Goal: Task Accomplishment & Management: Use online tool/utility

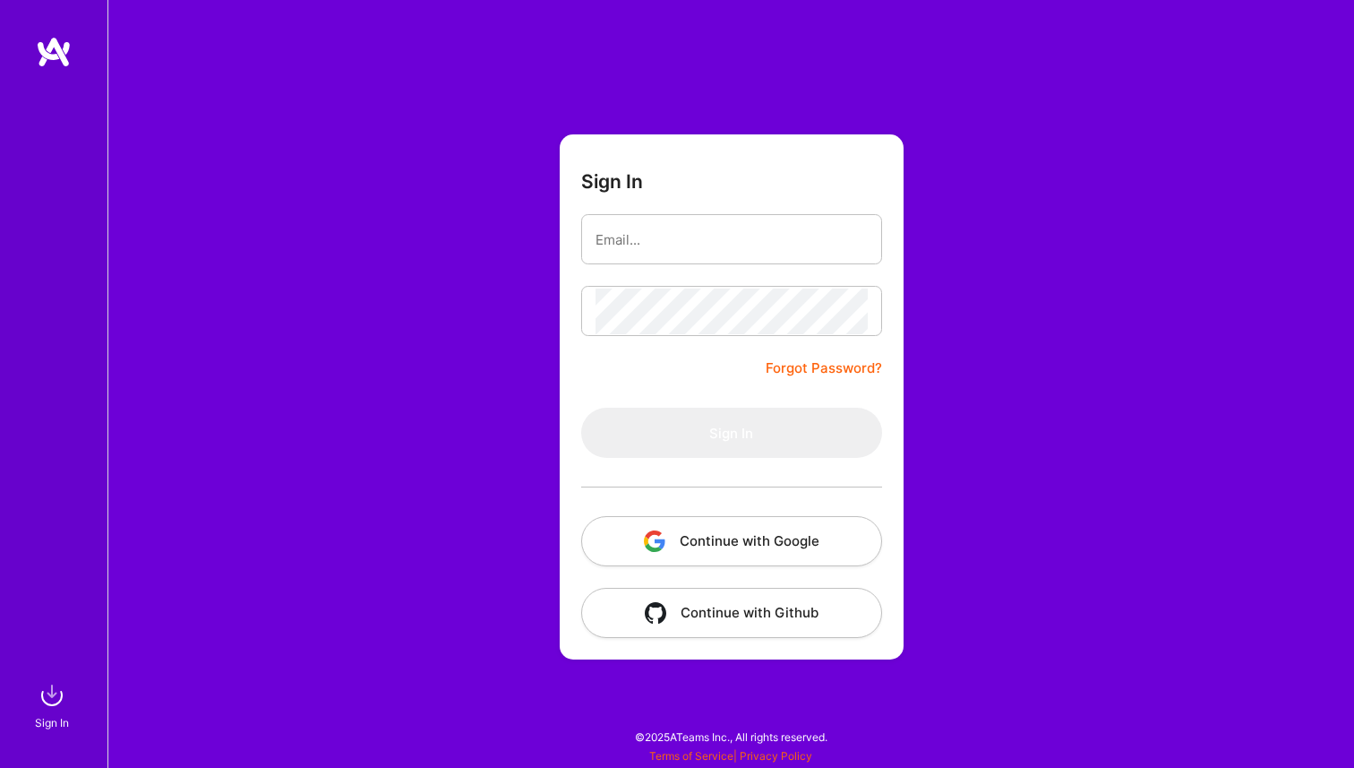
click at [675, 533] on button "Continue with Google" at bounding box center [731, 541] width 301 height 50
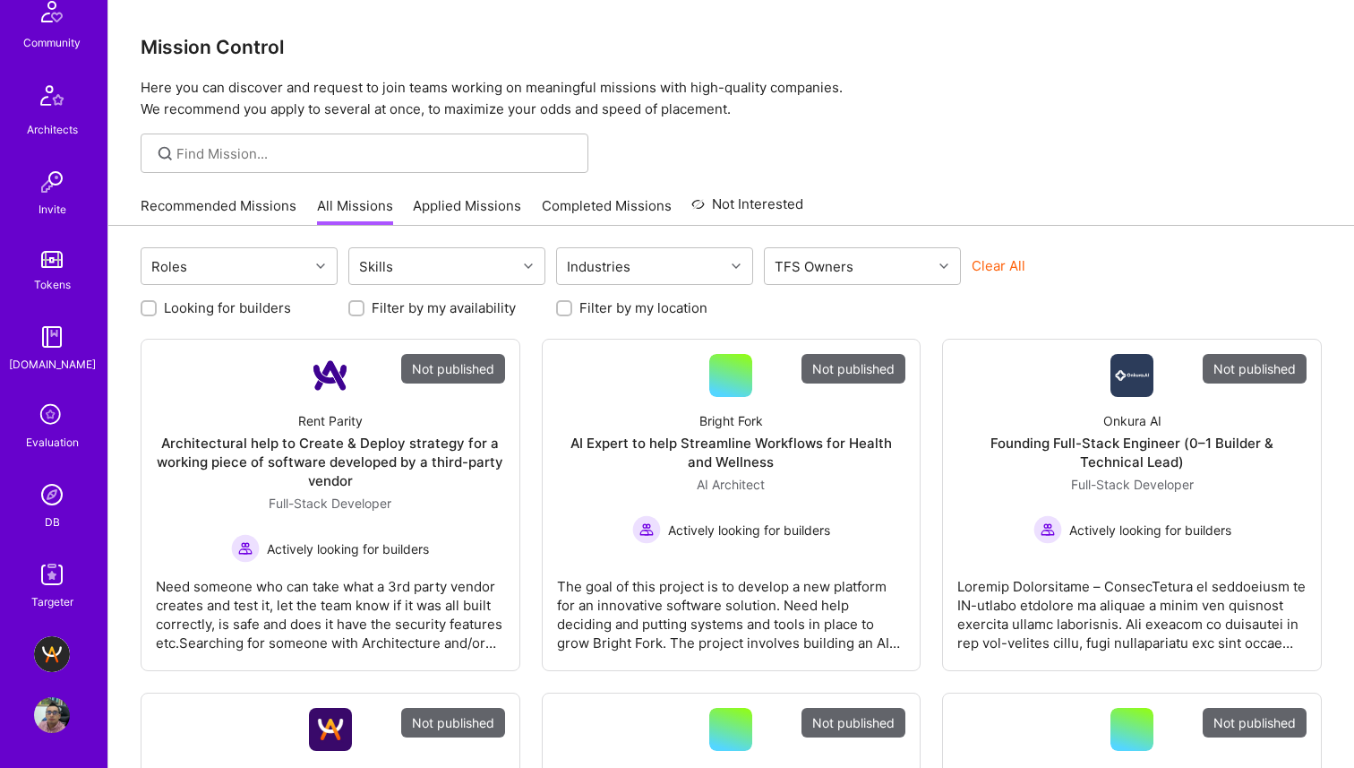
scroll to position [4, 0]
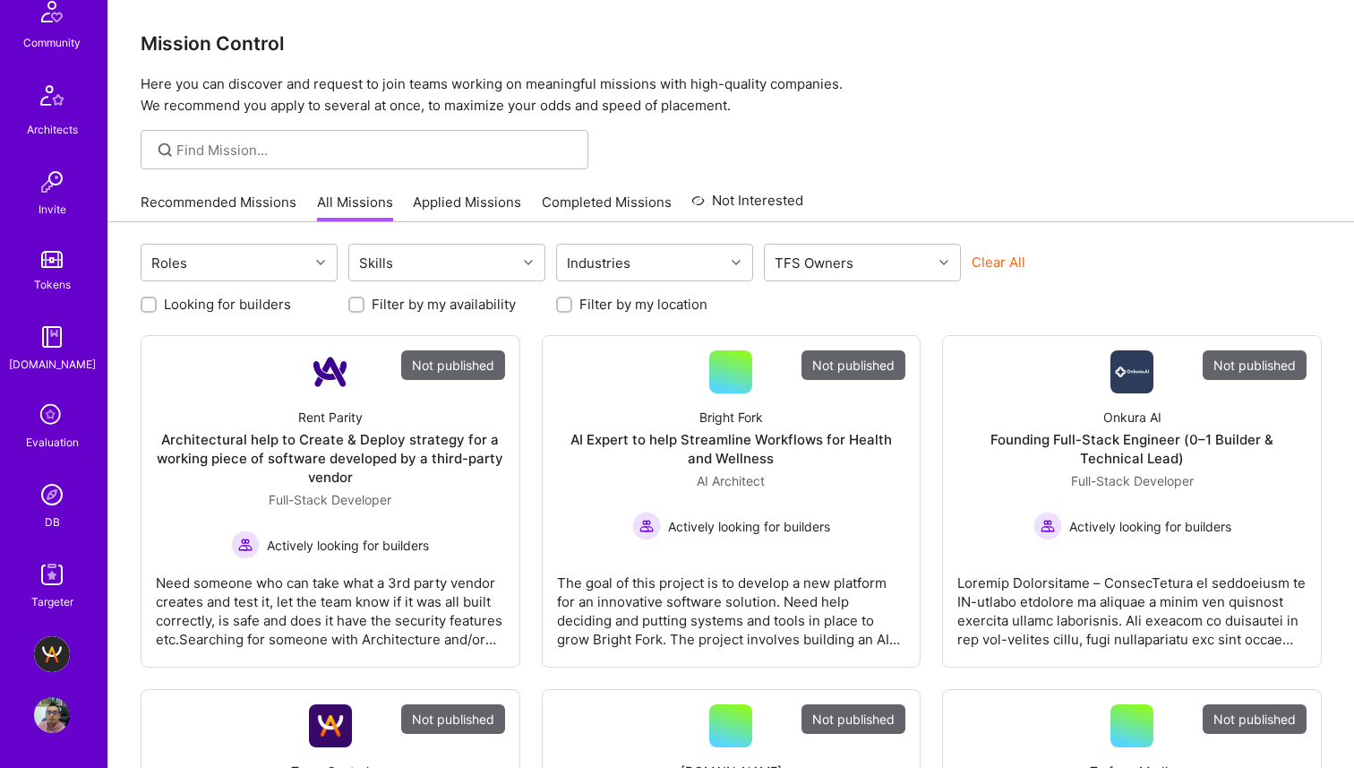
click at [54, 405] on icon at bounding box center [52, 416] width 34 height 34
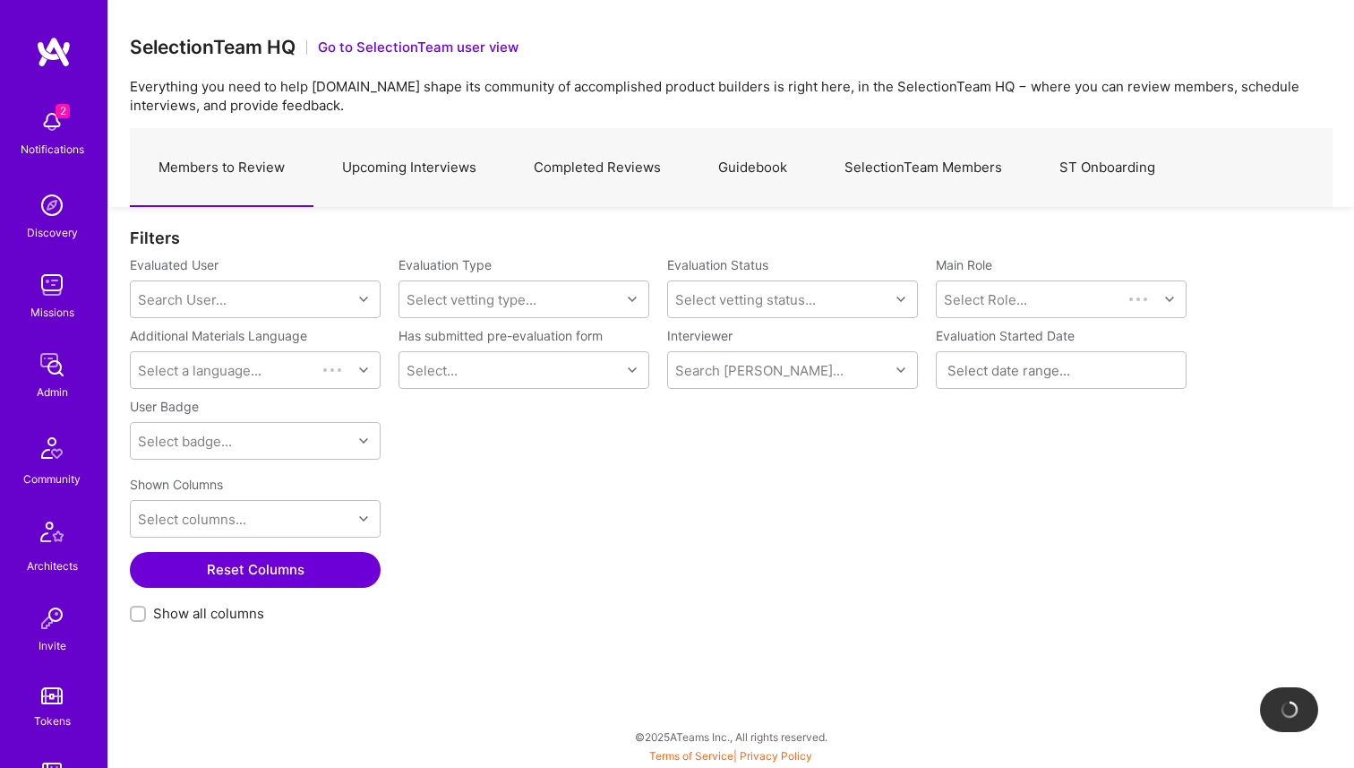
click at [39, 594] on div "2 Notifications Discovery Missions Admin Community Architects Invite Tokens A.G…" at bounding box center [53, 573] width 107 height 947
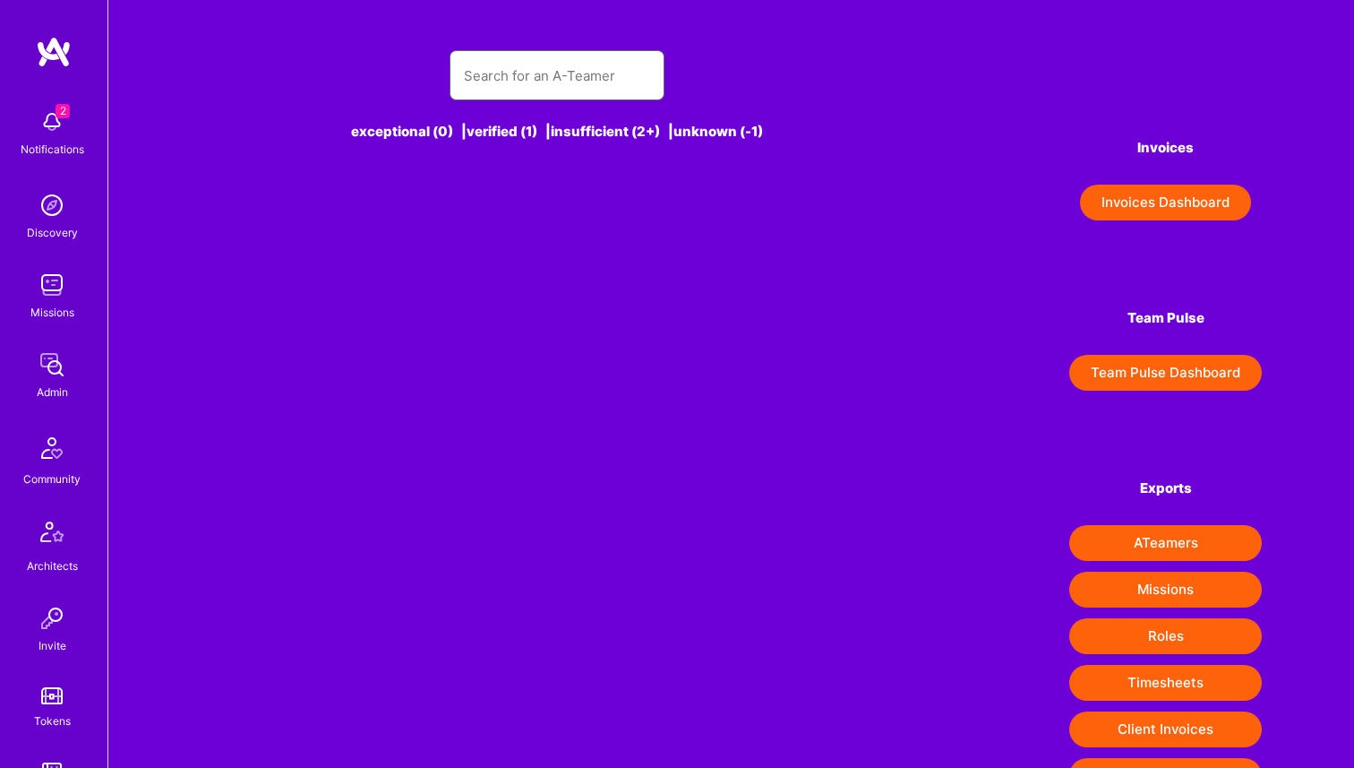
click at [537, 87] on input "text" at bounding box center [557, 76] width 186 height 46
paste input "umar sesay Third degree connection"
drag, startPoint x: 523, startPoint y: 76, endPoint x: 764, endPoint y: 76, distance: 241.0
click at [764, 76] on div "umar sesay Third degree connection" at bounding box center [557, 75] width 713 height 50
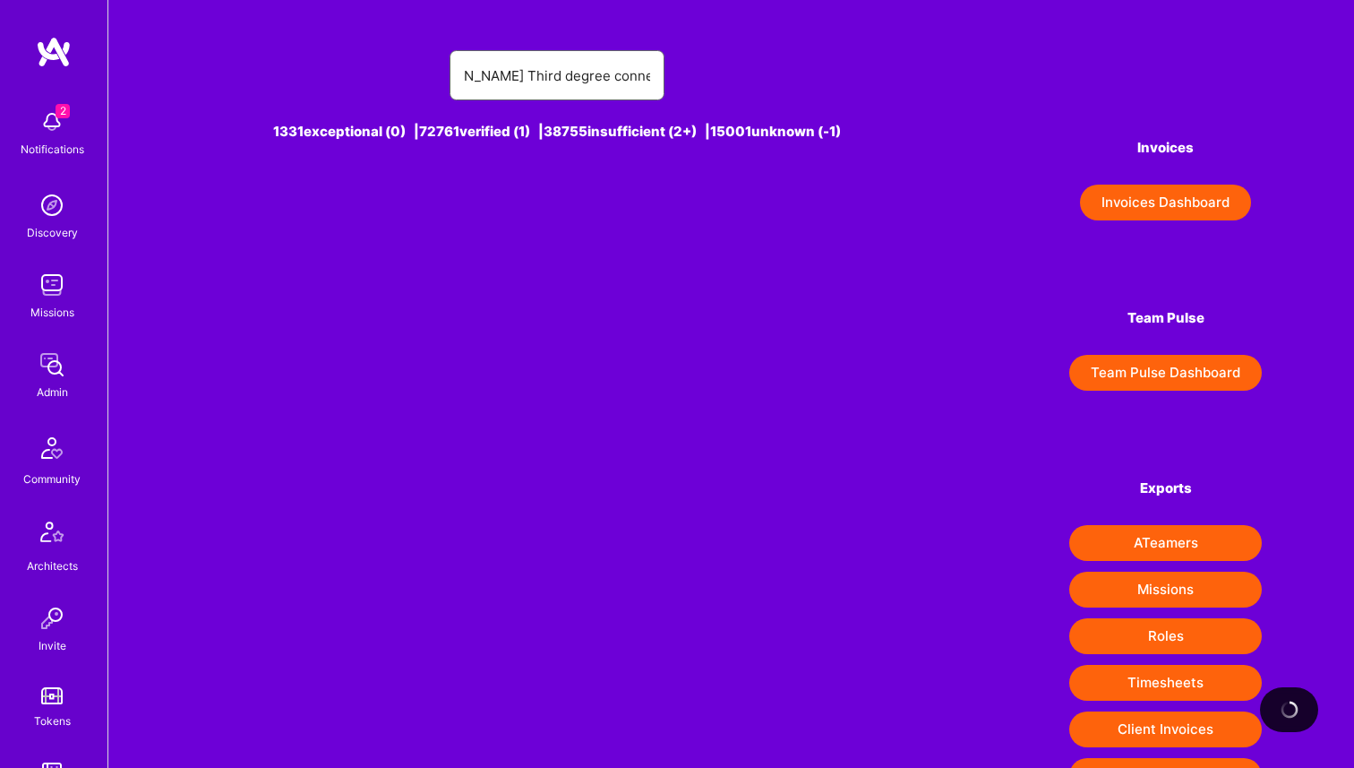
type input "umar sesay Th"
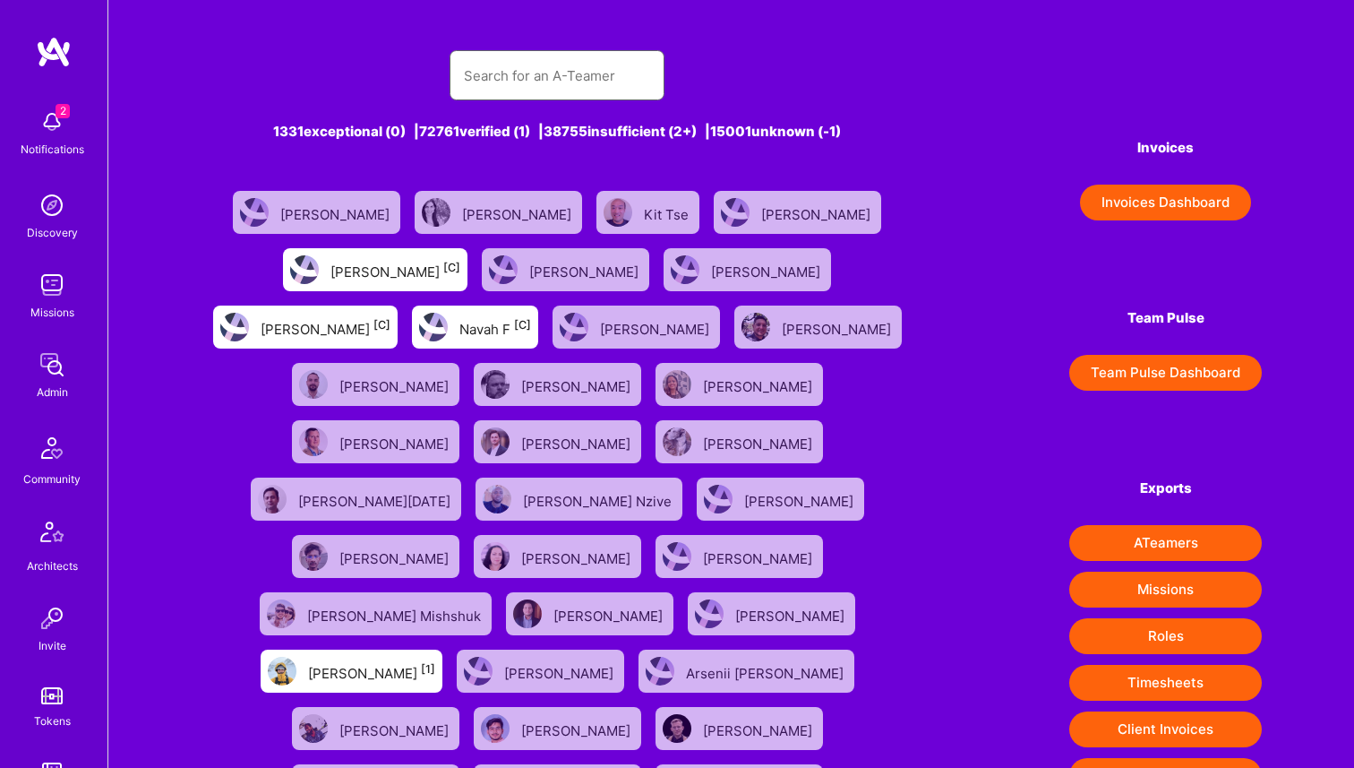
paste input "umar sesay Third degree connection"
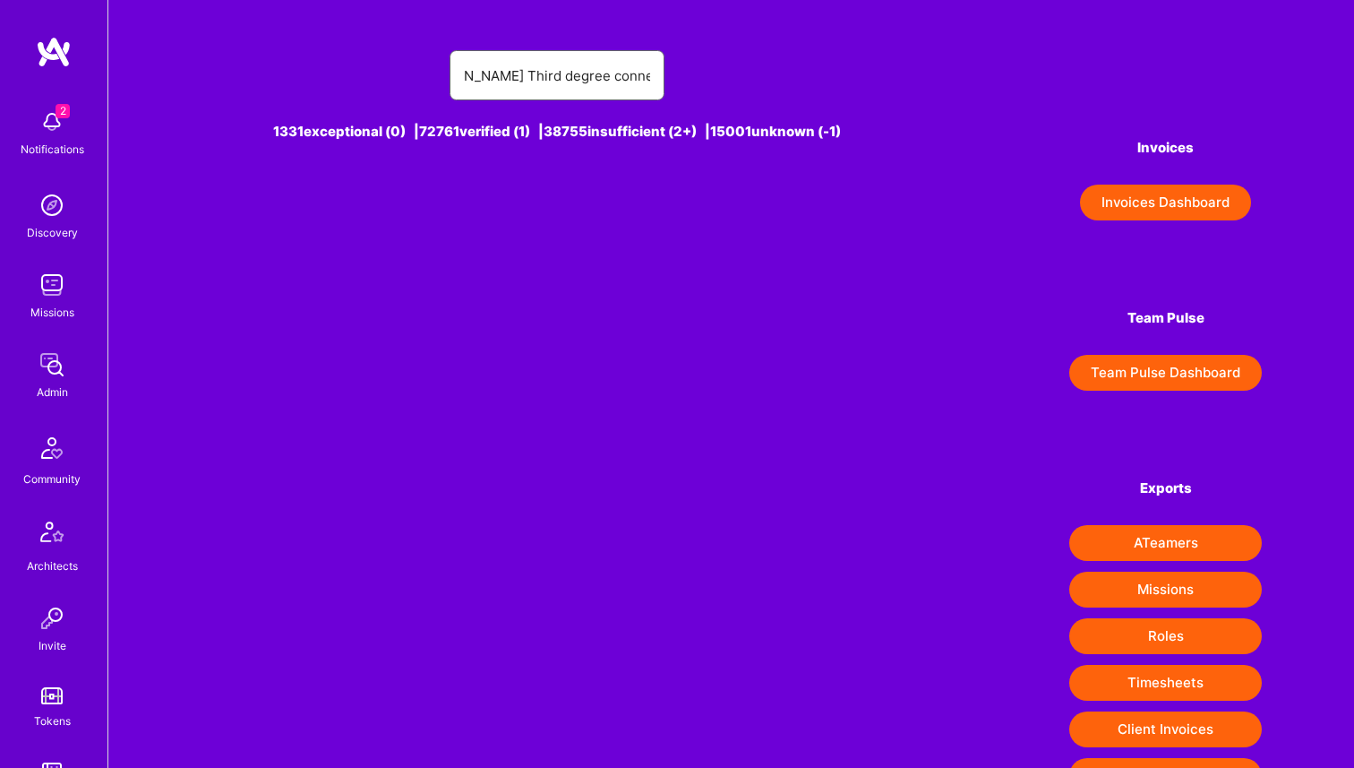
drag, startPoint x: 501, startPoint y: 77, endPoint x: 701, endPoint y: 77, distance: 199.8
click at [701, 77] on div "umar sesay Third degree connection" at bounding box center [557, 75] width 713 height 50
type input "[PERSON_NAME]"
click at [534, 210] on div "[PERSON_NAME]" at bounding box center [558, 212] width 168 height 43
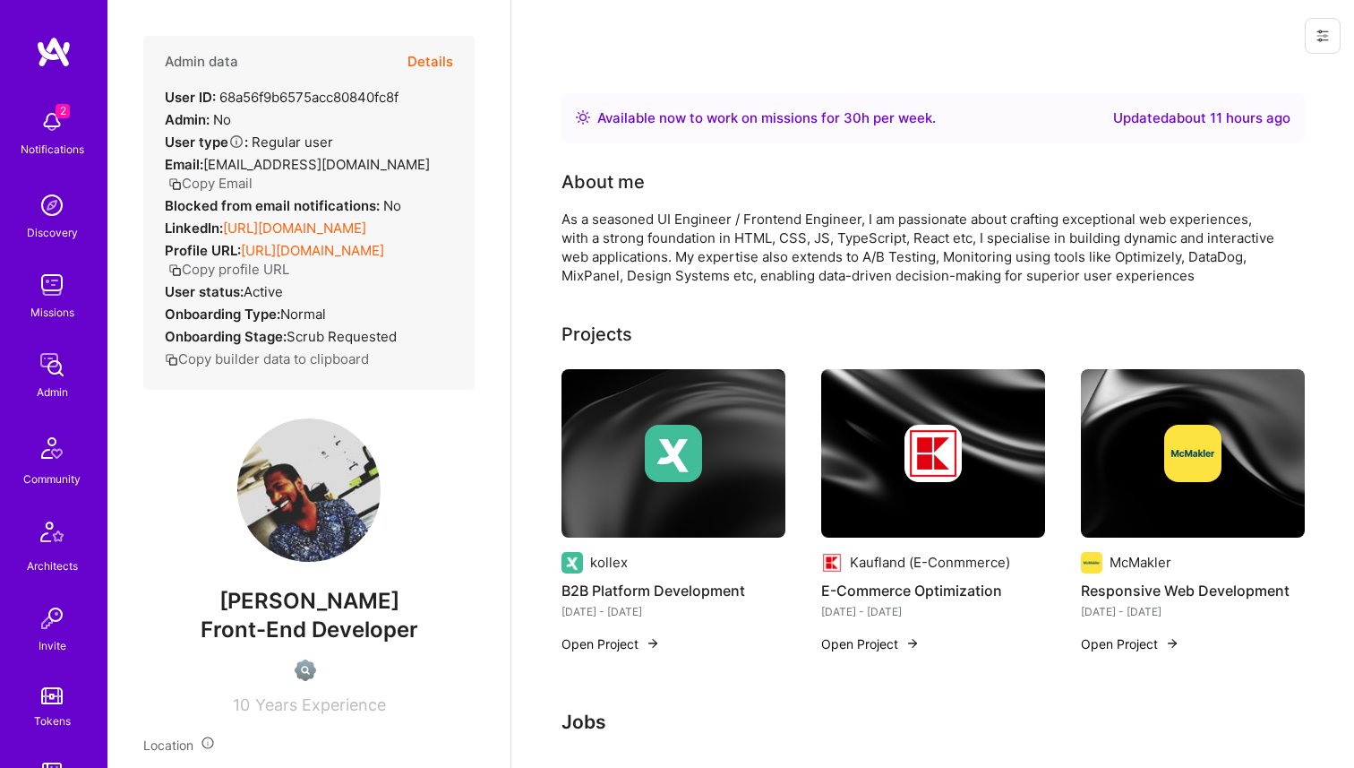
click at [1313, 32] on button at bounding box center [1323, 36] width 36 height 36
click at [1270, 78] on button "Login as umar" at bounding box center [1258, 77] width 166 height 46
click at [1315, 42] on button at bounding box center [1323, 36] width 36 height 36
